Goal: Transaction & Acquisition: Purchase product/service

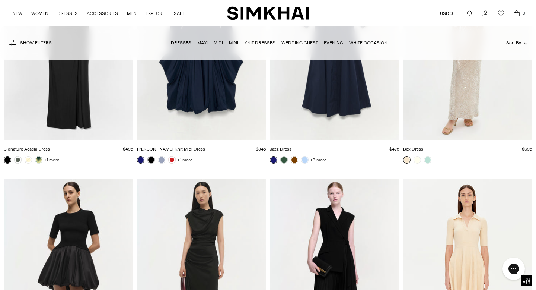
scroll to position [9415, 0]
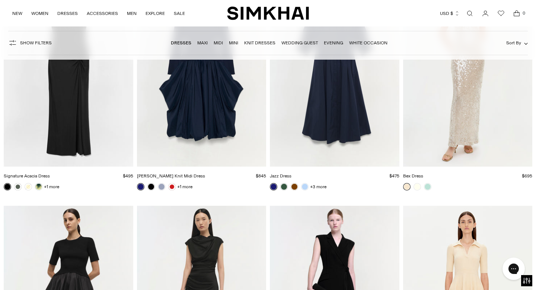
click at [296, 41] on link "Wedding Guest" at bounding box center [299, 42] width 36 height 5
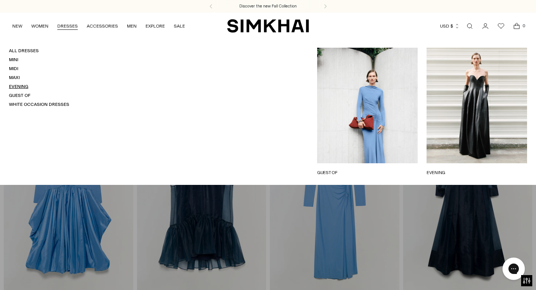
click at [24, 86] on link "Evening" at bounding box center [18, 86] width 19 height 5
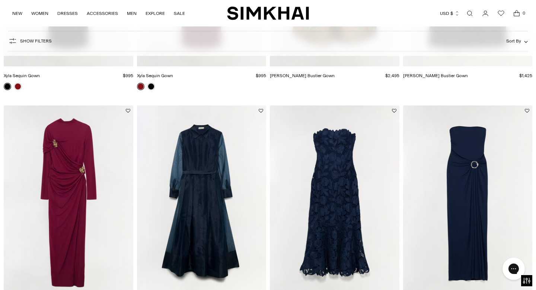
scroll to position [267, 0]
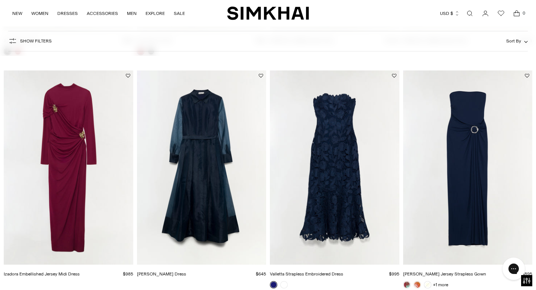
click at [0, 0] on img "Montgomery Dress" at bounding box center [0, 0] width 0 height 0
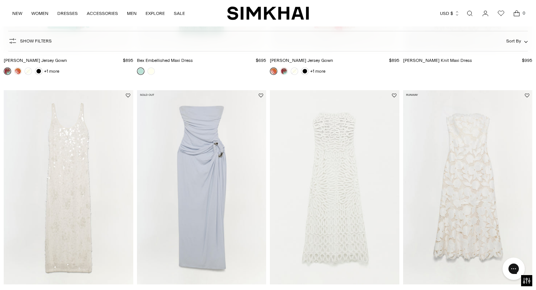
scroll to position [1171, 0]
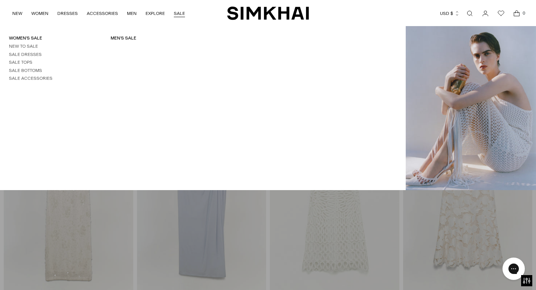
click at [178, 9] on link "SALE" at bounding box center [179, 13] width 11 height 16
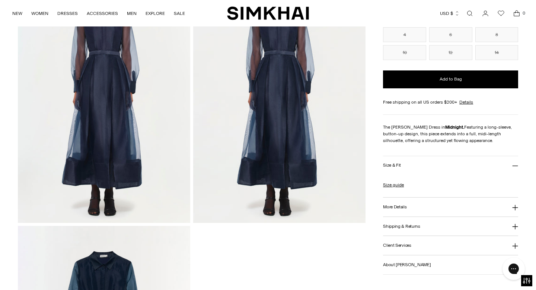
scroll to position [615, 0]
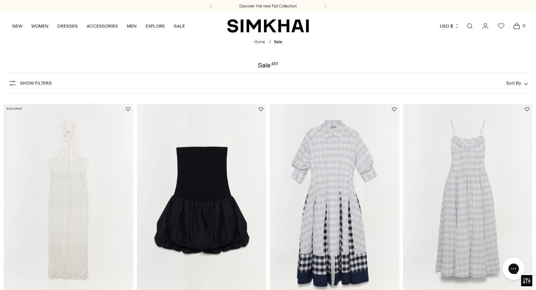
click at [38, 82] on span "Show Filters" at bounding box center [36, 82] width 32 height 5
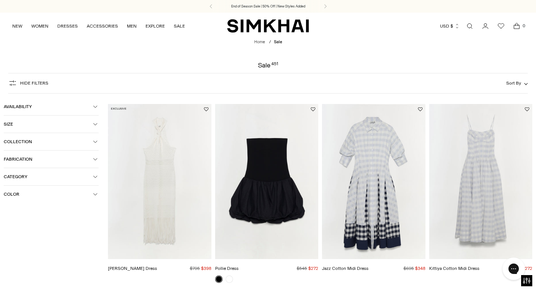
click at [77, 48] on header "Home / Sale Sale 451" at bounding box center [268, 53] width 536 height 29
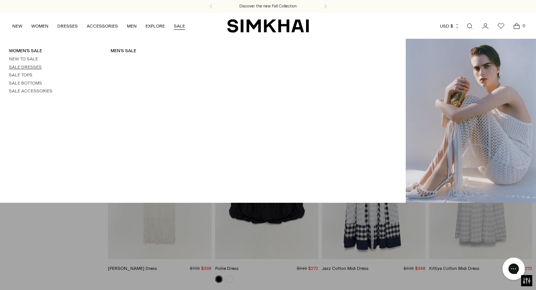
click at [29, 66] on link "Sale Dresses" at bounding box center [25, 66] width 33 height 5
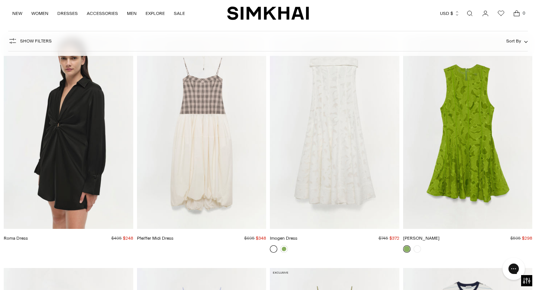
scroll to position [8425, 0]
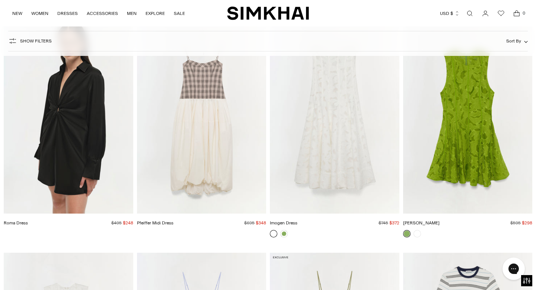
click at [0, 0] on img "Roma Dress" at bounding box center [0, 0] width 0 height 0
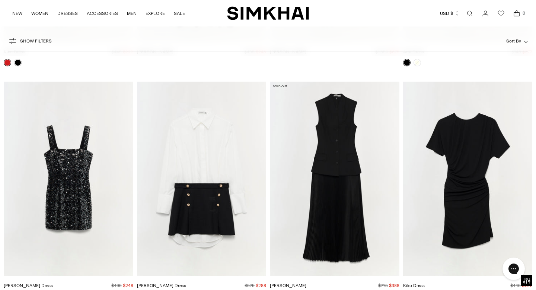
scroll to position [2259, 0]
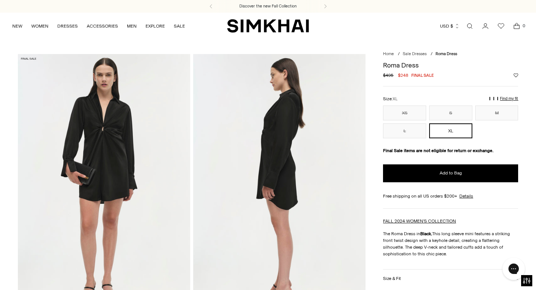
click at [98, 155] on img at bounding box center [104, 183] width 172 height 259
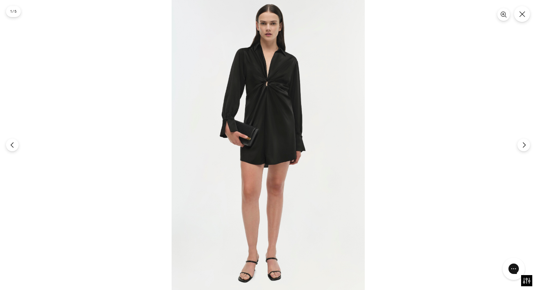
click at [261, 85] on img at bounding box center [268, 145] width 193 height 290
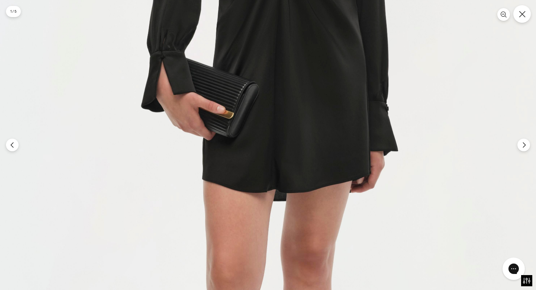
click at [527, 13] on button "Close" at bounding box center [521, 13] width 17 height 17
